Goal: Information Seeking & Learning: Learn about a topic

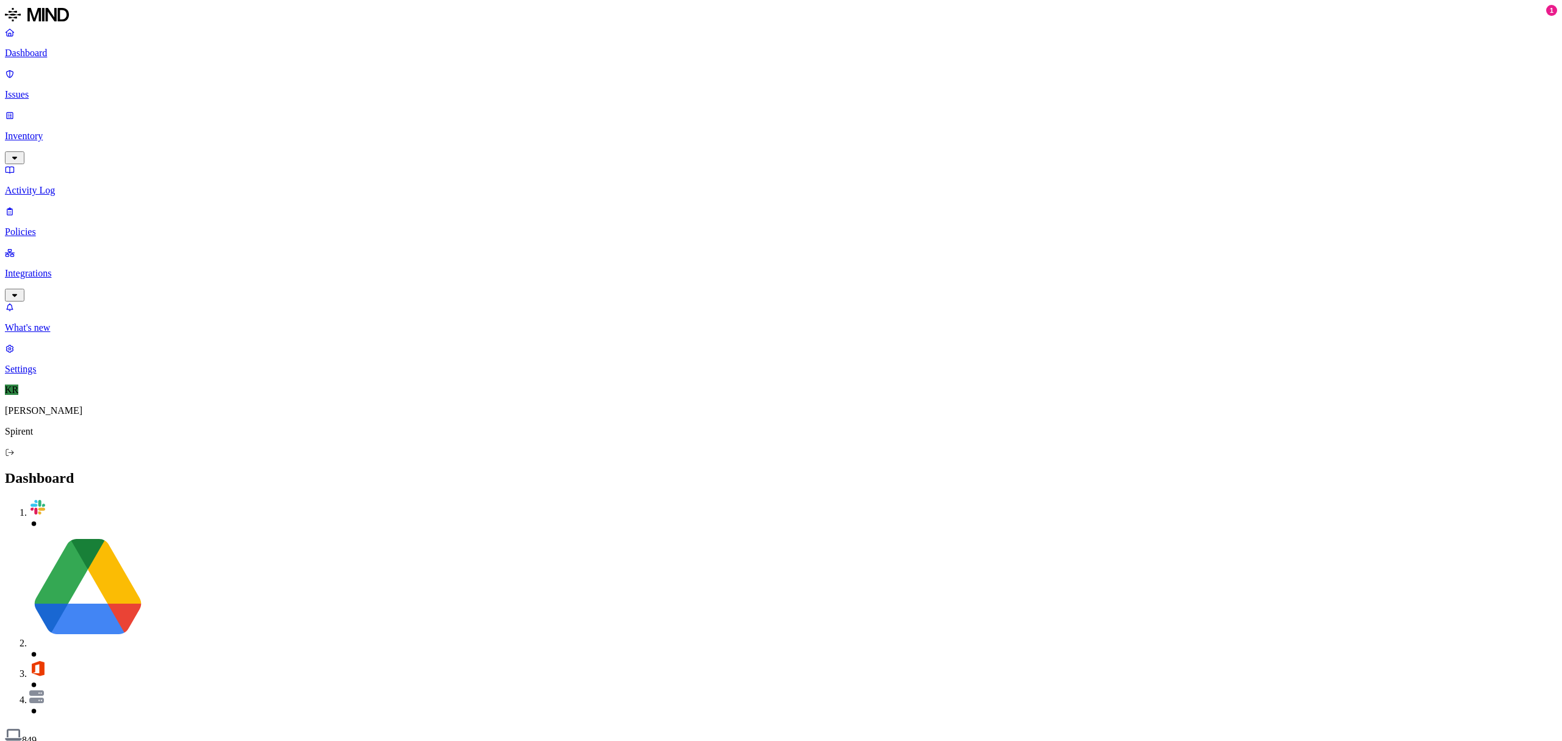
click at [39, 89] on p "Issues" at bounding box center [781, 94] width 1552 height 11
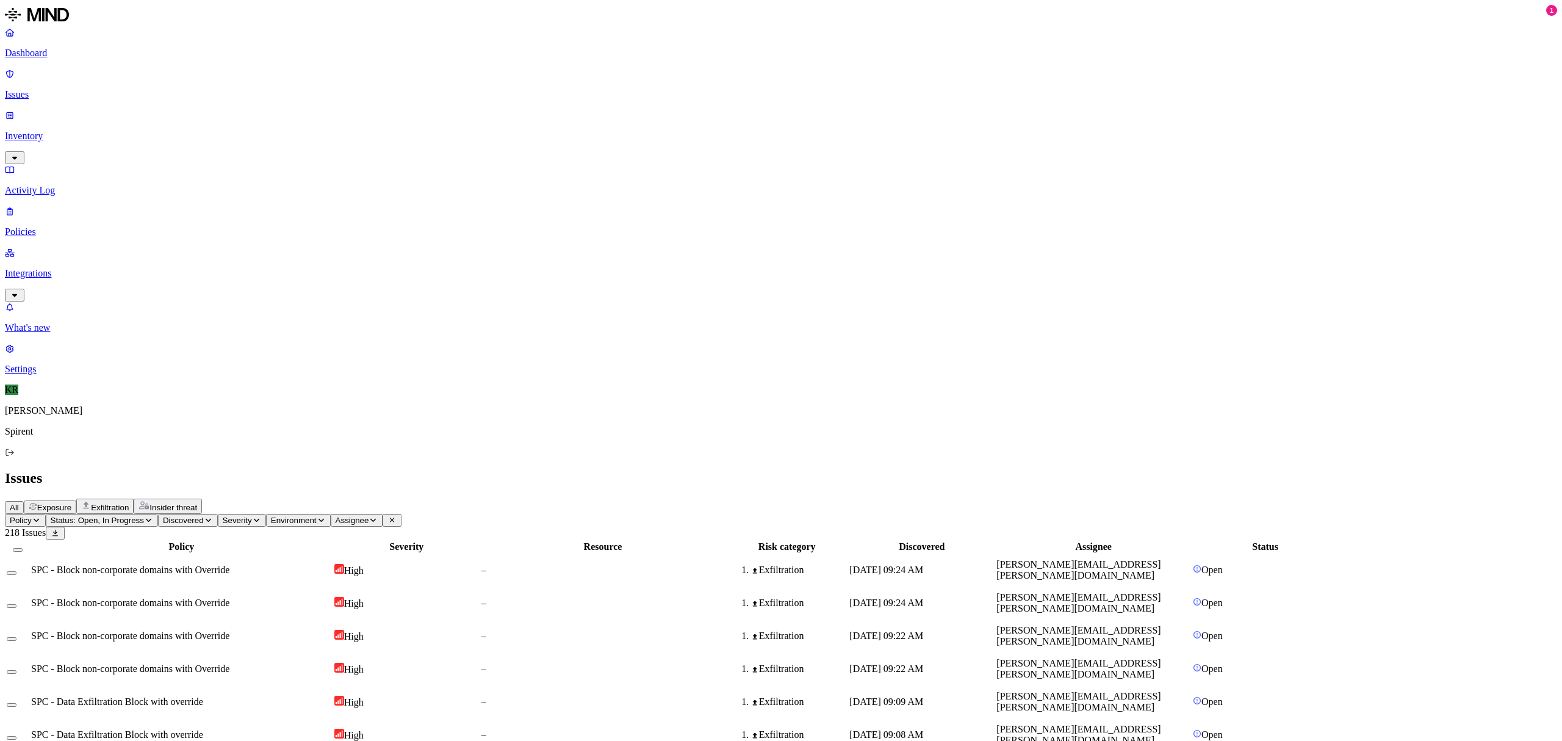
click at [197, 503] on span "Insider threat" at bounding box center [173, 507] width 48 height 9
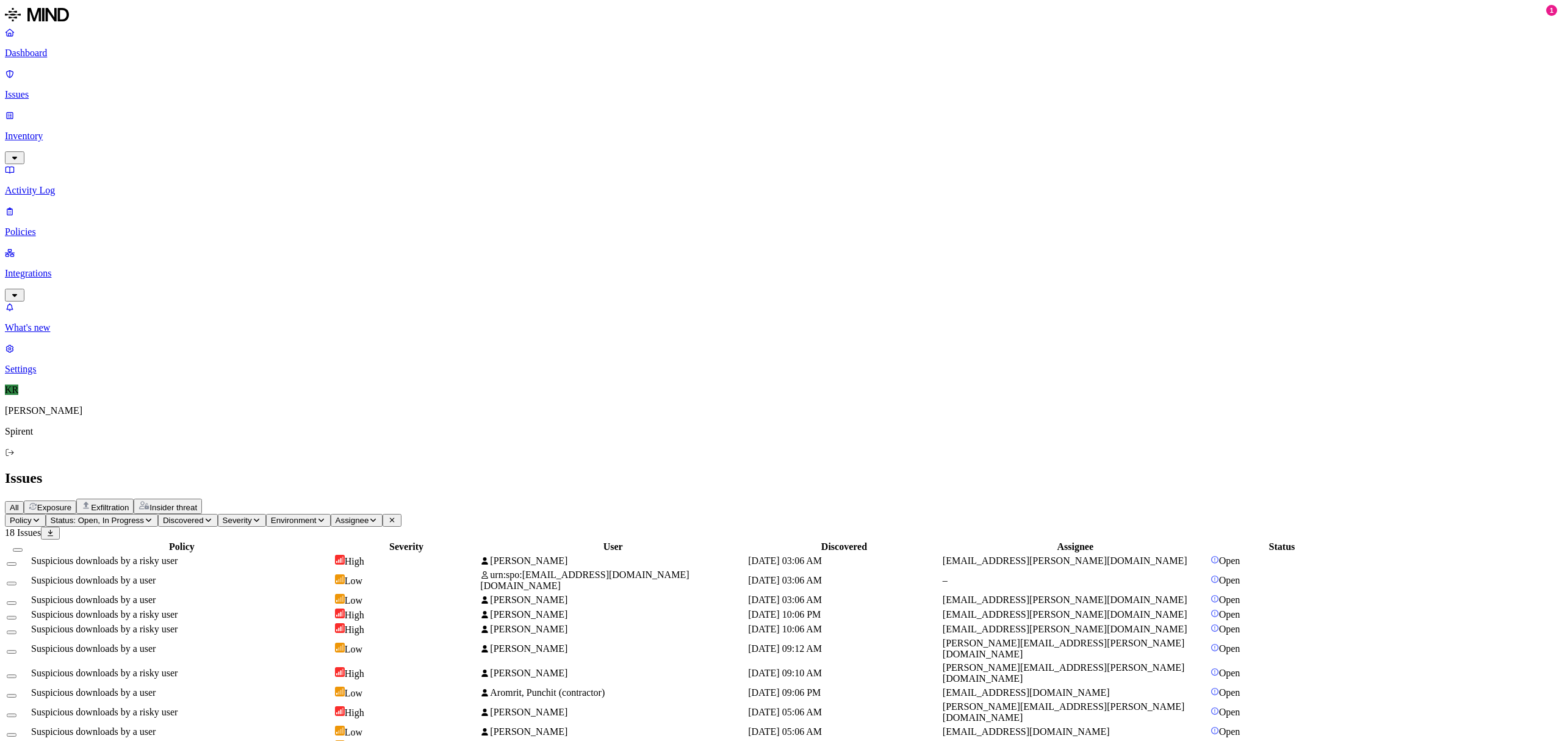
click at [689, 569] on span "urn:spo:[EMAIL_ADDRESS][DOMAIN_NAME][DOMAIN_NAME]" at bounding box center [584, 579] width 209 height 21
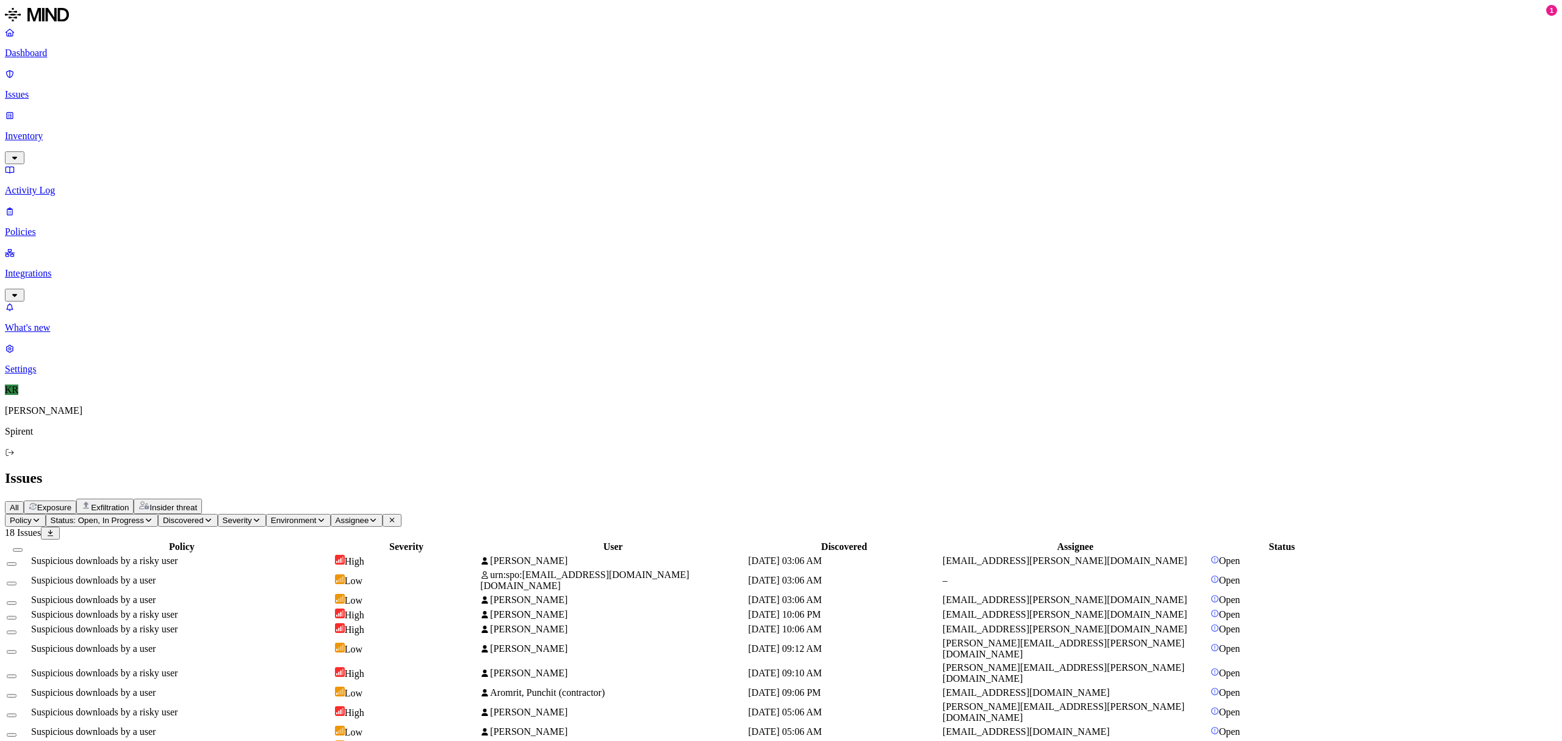
click at [567, 555] on span "[PERSON_NAME]" at bounding box center [528, 560] width 77 height 10
click at [1116, 594] on span "[EMAIL_ADDRESS][PERSON_NAME][DOMAIN_NAME]" at bounding box center [1065, 599] width 245 height 10
click at [1121, 609] on span "[EMAIL_ADDRESS][PERSON_NAME][DOMAIN_NAME]" at bounding box center [1065, 614] width 245 height 10
